Goal: Navigation & Orientation: Understand site structure

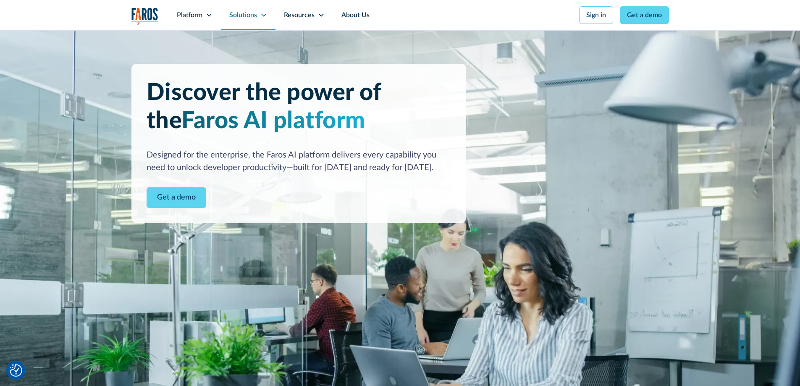
click at [246, 11] on div "Solutions" at bounding box center [243, 15] width 28 height 10
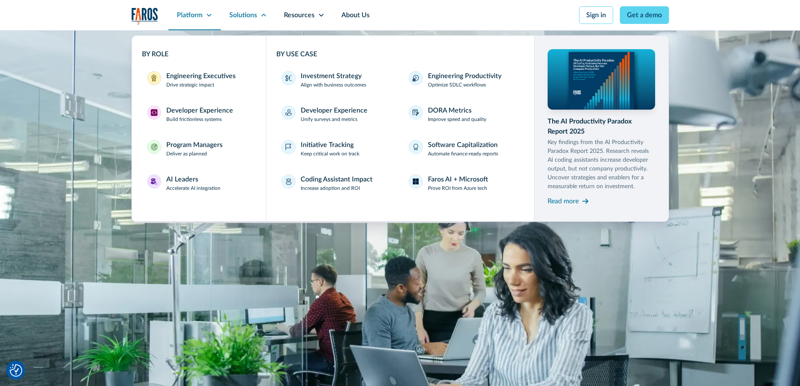
click at [190, 11] on div "Platform" at bounding box center [190, 15] width 26 height 10
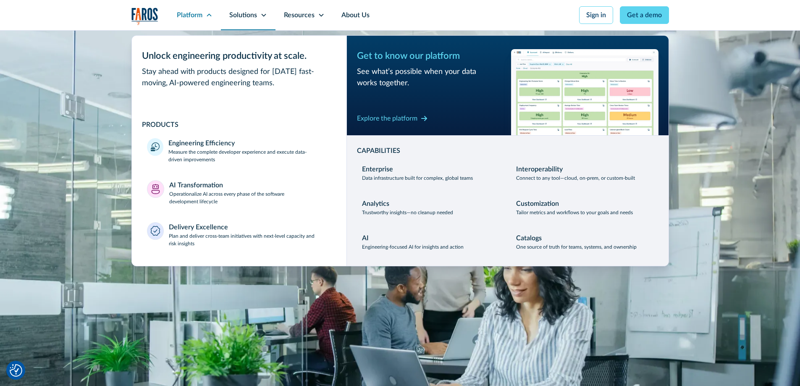
click at [246, 19] on div "Solutions" at bounding box center [243, 15] width 28 height 10
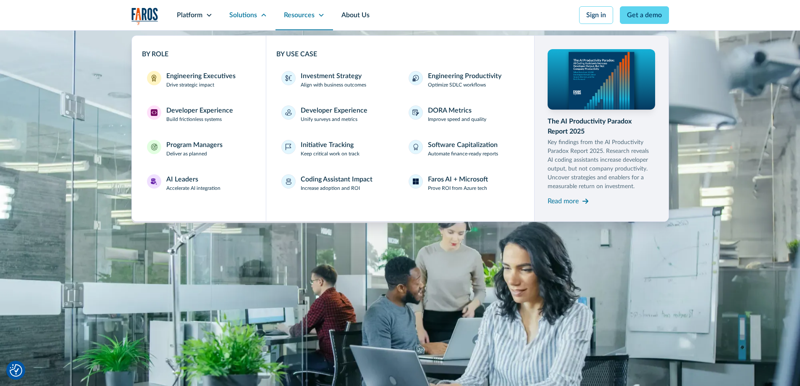
click at [294, 15] on div "Resources" at bounding box center [299, 15] width 31 height 10
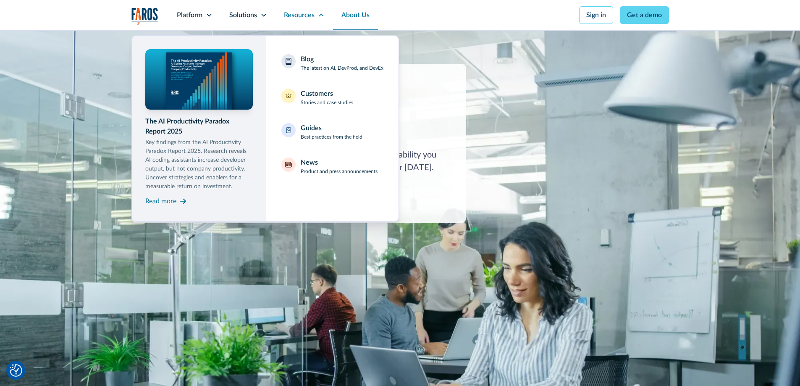
click at [367, 19] on link "About Us" at bounding box center [355, 15] width 45 height 30
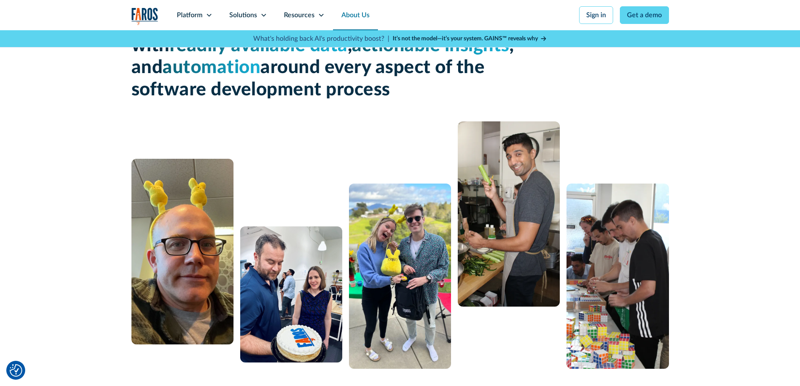
scroll to position [77, 0]
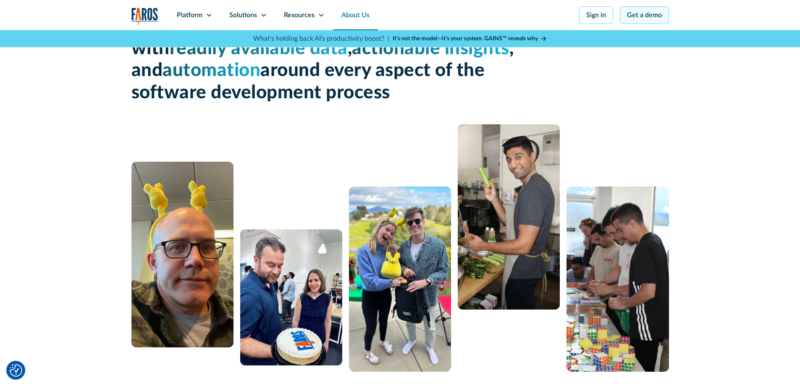
click at [644, 15] on link "Get a demo" at bounding box center [644, 15] width 49 height 18
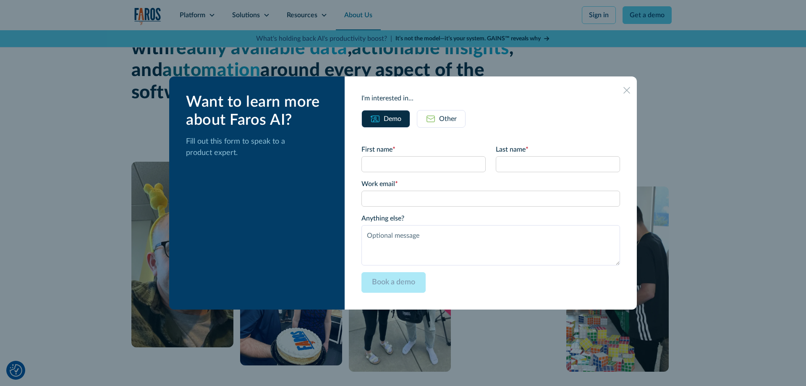
click at [623, 89] on icon at bounding box center [626, 90] width 7 height 6
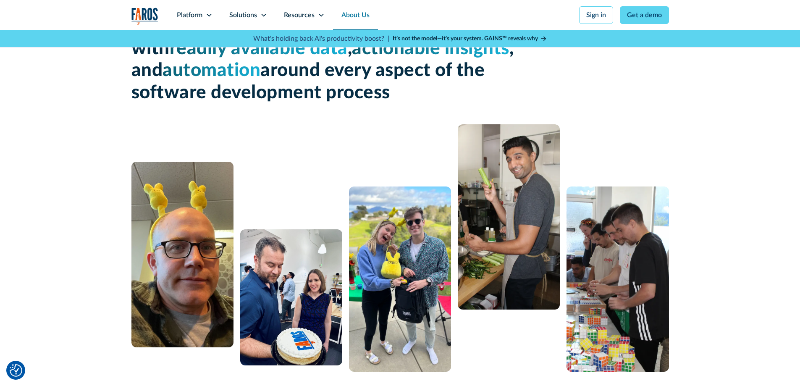
scroll to position [0, 0]
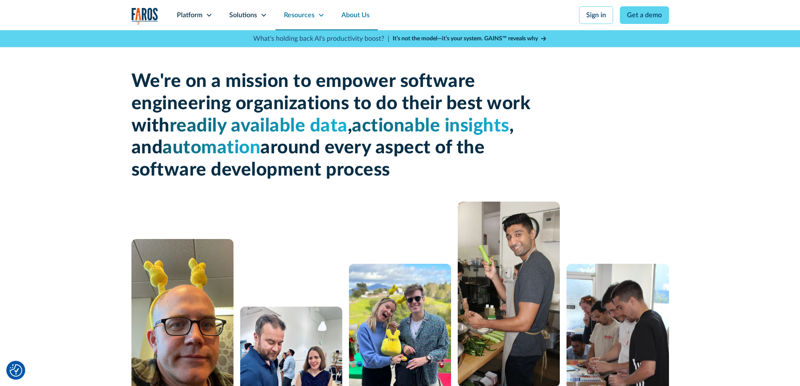
click at [291, 21] on div "Resources" at bounding box center [304, 15] width 58 height 30
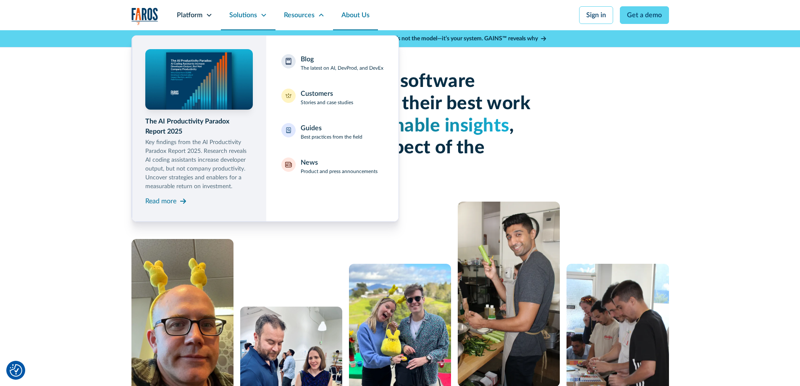
click at [253, 16] on div "Solutions" at bounding box center [243, 15] width 28 height 10
